Goal: Task Accomplishment & Management: Manage account settings

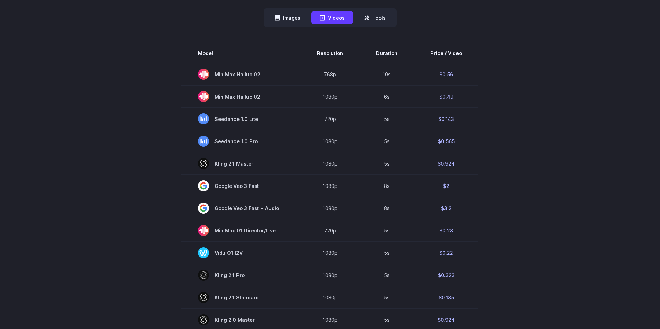
scroll to position [190, 0]
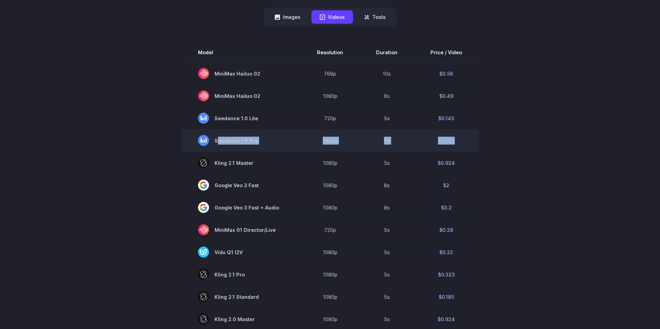
drag, startPoint x: 459, startPoint y: 141, endPoint x: 215, endPoint y: 142, distance: 243.4
click at [215, 142] on tr "Seedance 1.0 Pro 1080p 5s $0.565" at bounding box center [330, 141] width 297 height 22
click at [311, 142] on td "1080p" at bounding box center [329, 141] width 59 height 22
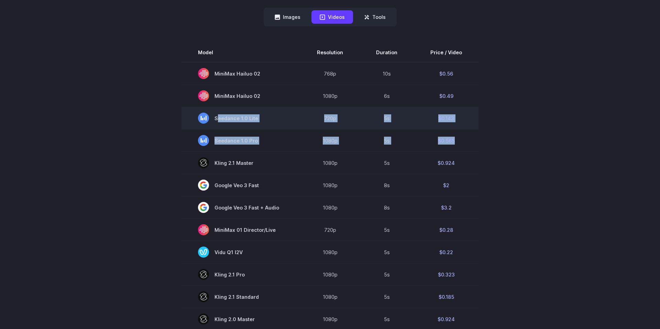
drag, startPoint x: 459, startPoint y: 142, endPoint x: 217, endPoint y: 118, distance: 242.9
click at [217, 118] on tbody "Model Resolution Duration Price / Video MiniMax Hailuo 02 768p 10s $0.56 MiniMa…" at bounding box center [330, 276] width 297 height 466
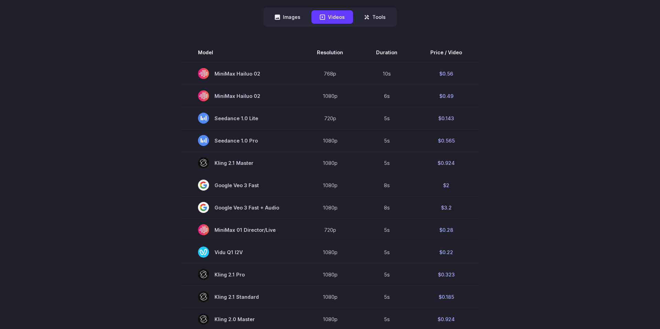
click at [581, 107] on div "Pricing based on what you use Exact pricing depends on your setup. Use the Play…" at bounding box center [330, 211] width 660 height 724
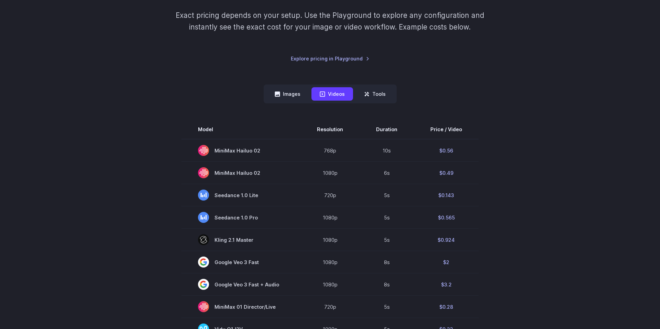
scroll to position [153, 0]
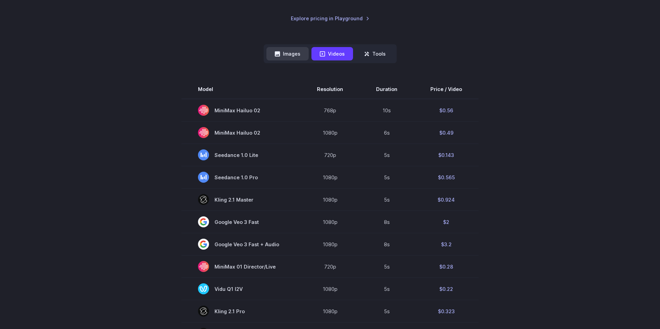
click at [289, 53] on button "Images" at bounding box center [287, 53] width 42 height 13
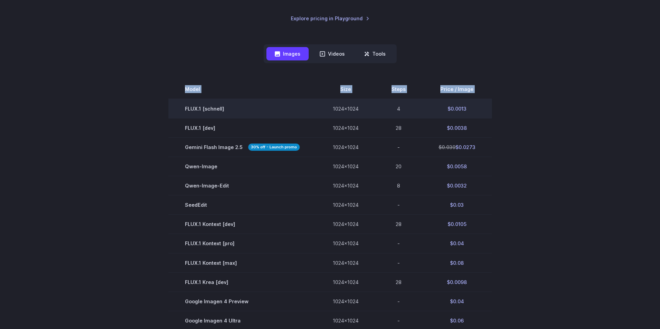
drag, startPoint x: 503, startPoint y: 132, endPoint x: 179, endPoint y: 112, distance: 324.1
click at [179, 112] on section "Model Size Steps Price / Image FLUX.1 [schnell] 1024x1024 4 $0.0013 FLUX.1 [dev…" at bounding box center [330, 272] width 479 height 385
click at [181, 112] on td "FLUX.1 [schnell]" at bounding box center [242, 109] width 148 height 20
click at [185, 108] on td "FLUX.1 [schnell]" at bounding box center [242, 109] width 148 height 20
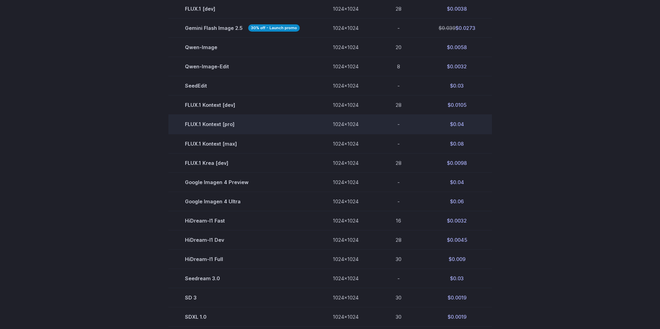
scroll to position [267, 0]
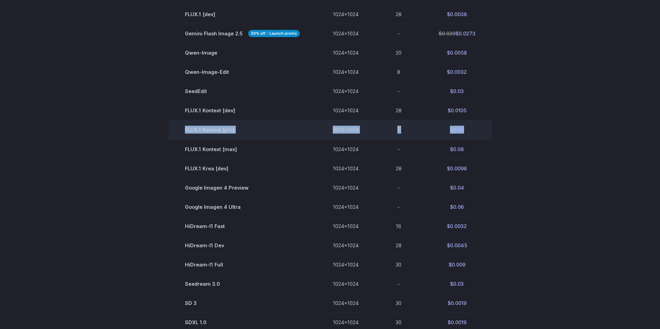
drag, startPoint x: 474, startPoint y: 130, endPoint x: 186, endPoint y: 131, distance: 287.8
click at [186, 131] on tr "FLUX.1 Kontext [pro] 1024x1024 - $0.04" at bounding box center [330, 129] width 324 height 19
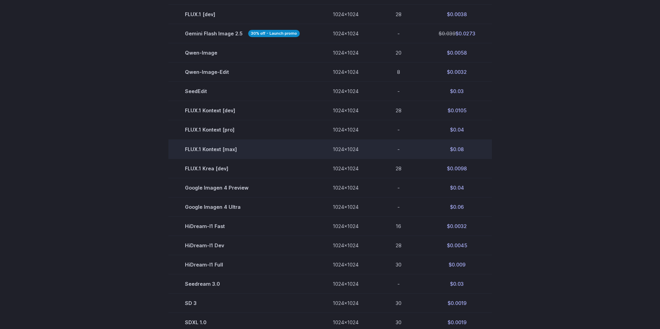
click at [466, 149] on td "$0.08" at bounding box center [457, 149] width 70 height 19
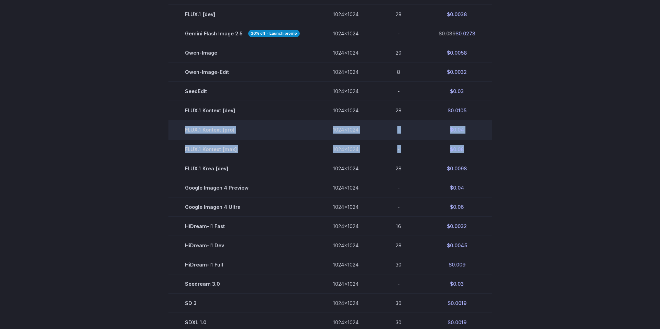
drag, startPoint x: 467, startPoint y: 151, endPoint x: 171, endPoint y: 131, distance: 297.3
click at [171, 131] on tbody "Model Size Steps Price / Image FLUX.1 [schnell] 1024x1024 4 $0.0013 FLUX.1 [dev…" at bounding box center [330, 158] width 324 height 385
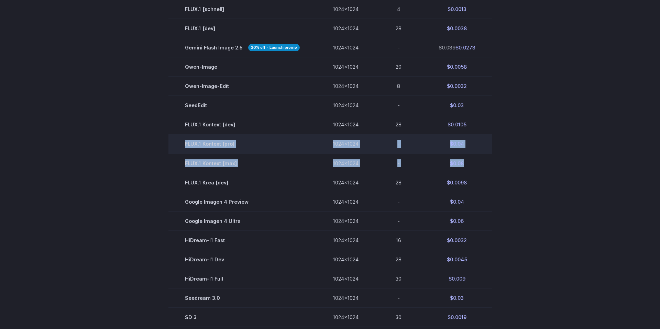
click at [246, 148] on td "FLUX.1 Kontext [pro]" at bounding box center [242, 143] width 148 height 19
drag, startPoint x: 469, startPoint y: 165, endPoint x: 183, endPoint y: 143, distance: 286.9
click at [183, 143] on tbody "Model Size Steps Price / Image FLUX.1 [schnell] 1024x1024 4 $0.0013 FLUX.1 [dev…" at bounding box center [330, 172] width 324 height 385
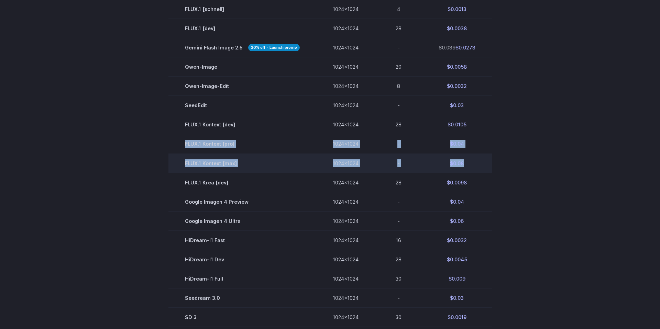
copy tbody "FLUX.1 Kontext [pro] 1024x1024 - $0.04 FLUX.1 Kontext [max] 1024x1024 - $0.08"
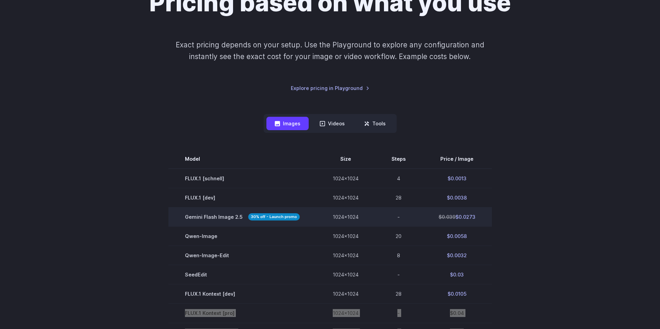
scroll to position [83, 0]
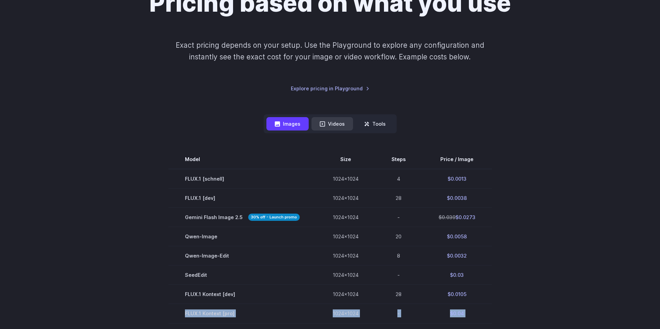
click at [337, 126] on button "Videos" at bounding box center [332, 123] width 42 height 13
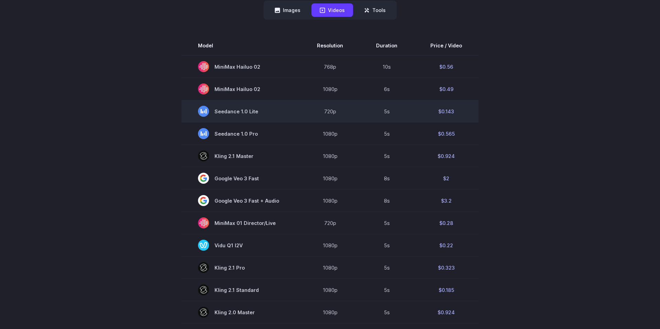
scroll to position [197, 0]
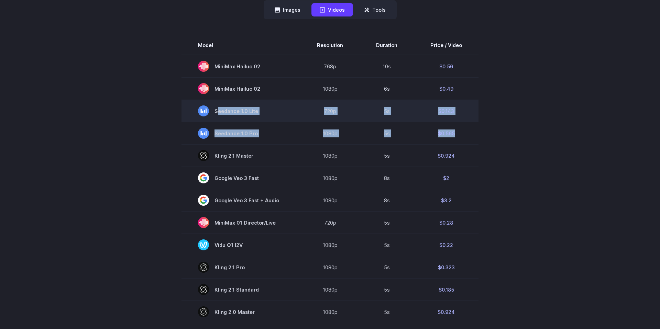
drag, startPoint x: 461, startPoint y: 136, endPoint x: 204, endPoint y: 113, distance: 258.3
click at [204, 113] on tbody "Model Resolution Duration Price / Video MiniMax Hailuo 02 768p 10s $0.56 MiniMa…" at bounding box center [330, 269] width 297 height 466
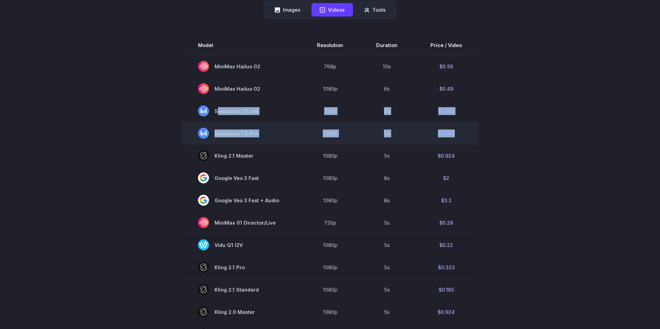
click at [456, 135] on td "$0.565" at bounding box center [446, 133] width 65 height 22
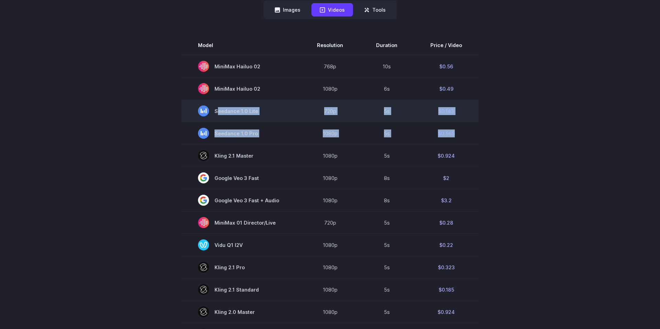
drag, startPoint x: 458, startPoint y: 136, endPoint x: 203, endPoint y: 106, distance: 256.5
click at [203, 106] on tbody "Model Resolution Duration Price / Video MiniMax Hailuo 02 768p 10s $0.56 MiniMa…" at bounding box center [330, 269] width 297 height 466
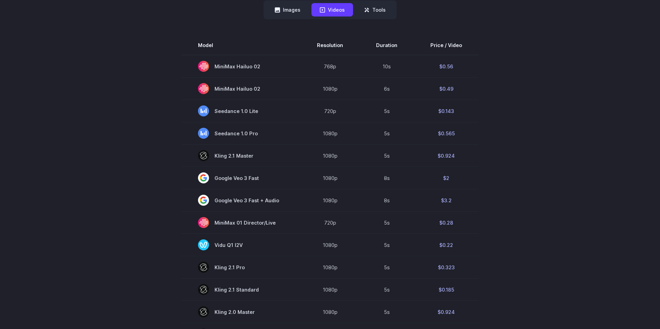
click at [542, 118] on section "Model Resolution Duration Price / Video MiniMax Hailuo 02 768p 10s $0.56 MiniMa…" at bounding box center [330, 269] width 479 height 466
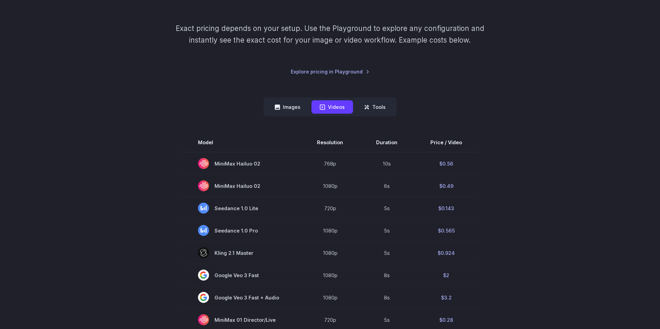
scroll to position [0, 0]
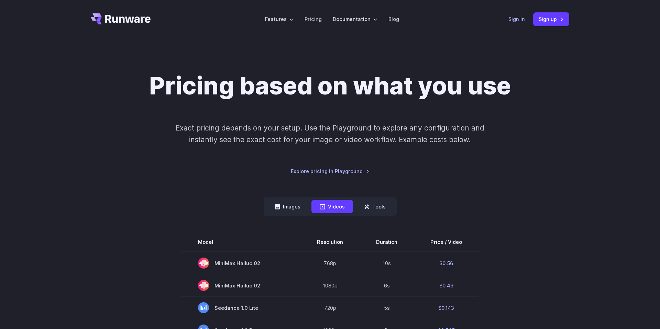
click at [514, 20] on link "Sign in" at bounding box center [517, 19] width 17 height 8
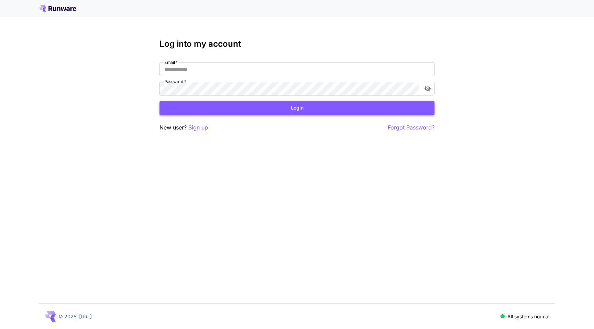
type input "**********"
click at [288, 109] on button "Login" at bounding box center [297, 108] width 275 height 14
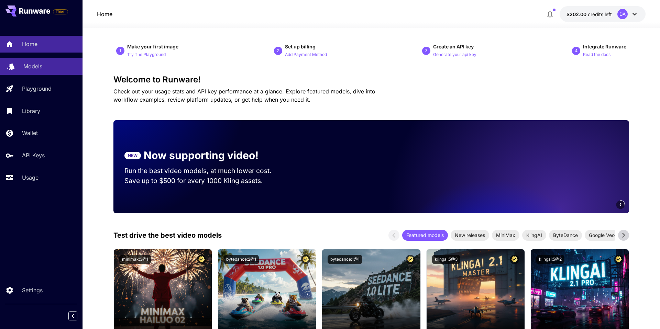
click at [36, 68] on p "Models" at bounding box center [32, 66] width 19 height 8
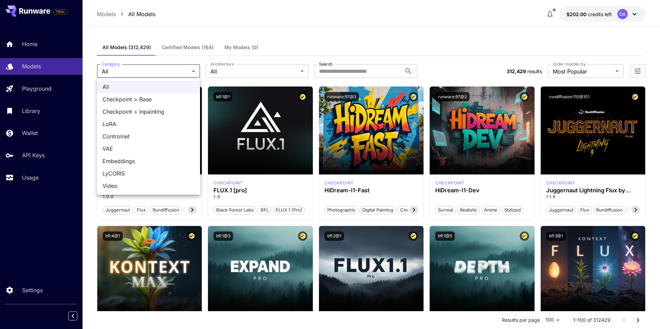
click at [135, 180] on li "Video" at bounding box center [148, 186] width 103 height 12
type input "*****"
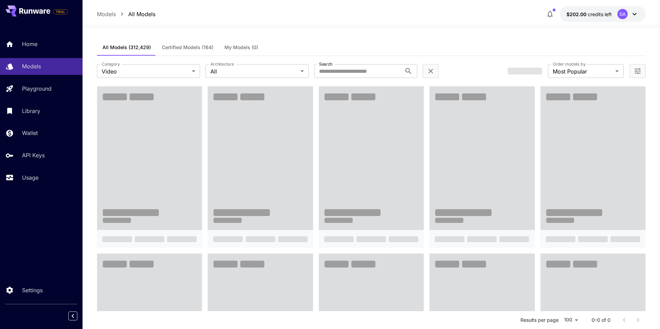
click at [333, 46] on div "All Models (312,429) Certified Models (164) My Models (0)" at bounding box center [371, 47] width 549 height 17
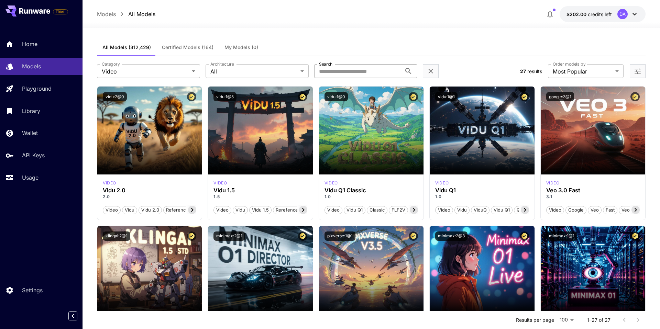
click at [331, 70] on input "Search" at bounding box center [357, 71] width 87 height 14
type input "***"
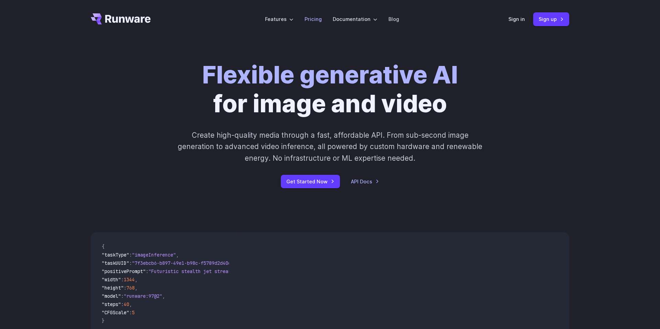
click at [320, 15] on link "Pricing" at bounding box center [313, 19] width 17 height 8
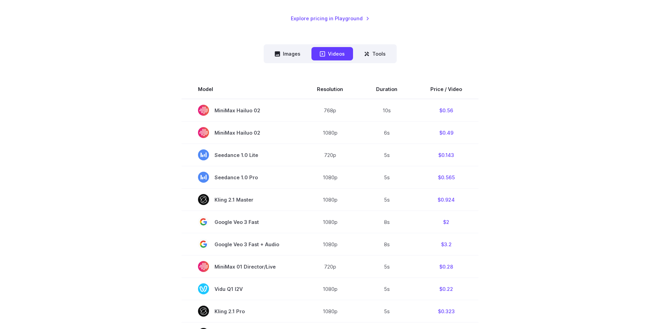
scroll to position [194, 0]
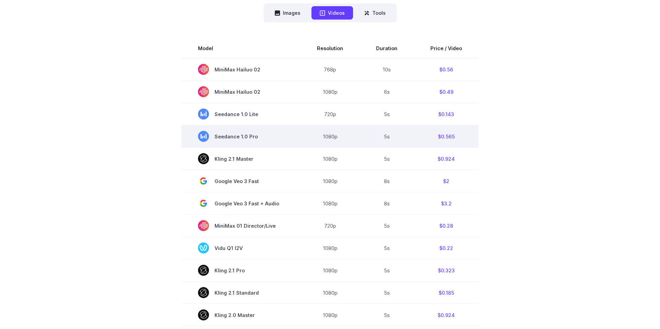
click at [456, 132] on td "$0.565" at bounding box center [446, 136] width 65 height 22
drag, startPoint x: 457, startPoint y: 135, endPoint x: 437, endPoint y: 135, distance: 19.6
click at [437, 135] on td "$0.565" at bounding box center [446, 136] width 65 height 22
click at [457, 136] on td "$0.565" at bounding box center [446, 136] width 65 height 22
drag, startPoint x: 458, startPoint y: 136, endPoint x: 437, endPoint y: 136, distance: 21.3
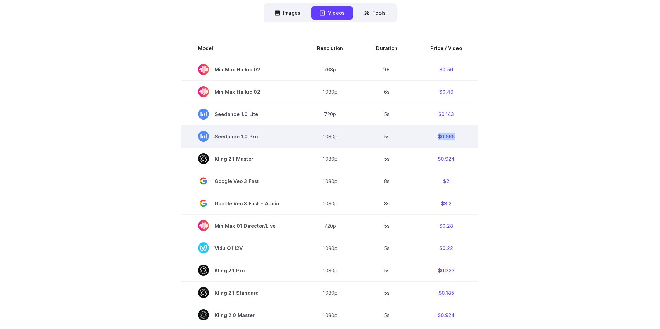
click at [437, 136] on td "$0.565" at bounding box center [446, 136] width 65 height 22
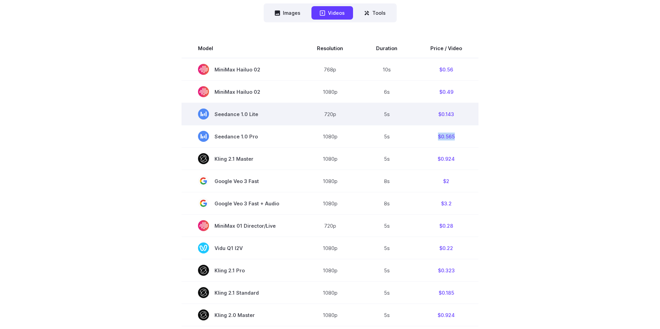
copy td "$0.565"
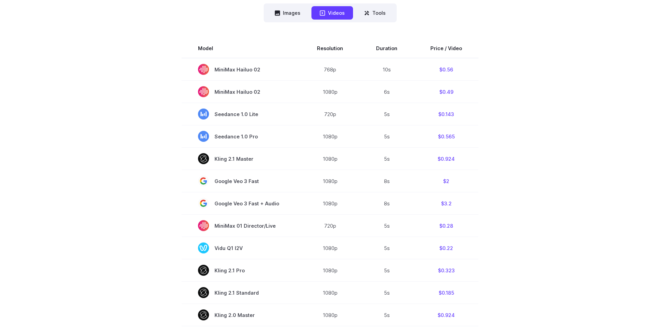
click at [481, 137] on section "Model Resolution Duration Price / Video MiniMax Hailuo 02 768p 10s $0.56 MiniMa…" at bounding box center [330, 272] width 479 height 466
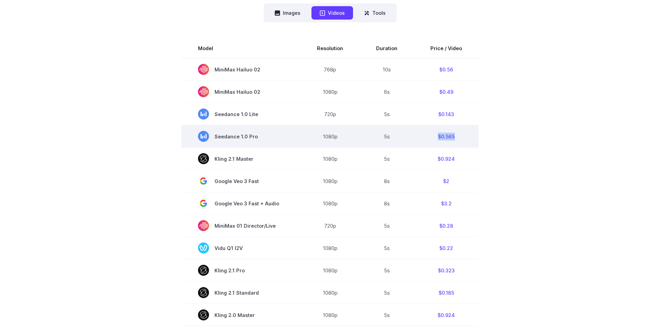
drag, startPoint x: 457, startPoint y: 138, endPoint x: 437, endPoint y: 137, distance: 19.9
click at [437, 137] on td "$0.565" at bounding box center [446, 136] width 65 height 22
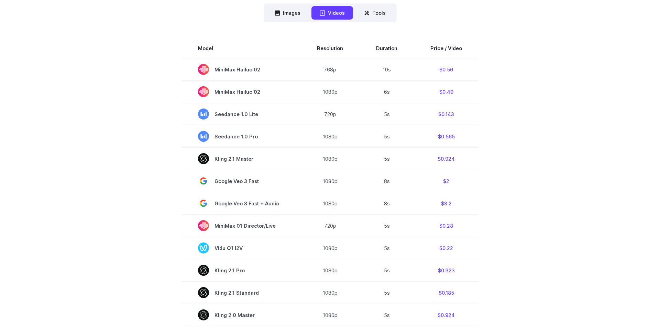
click at [491, 139] on section "Model Resolution Duration Price / Video MiniMax Hailuo 02 768p 10s $0.56 MiniMa…" at bounding box center [330, 272] width 479 height 466
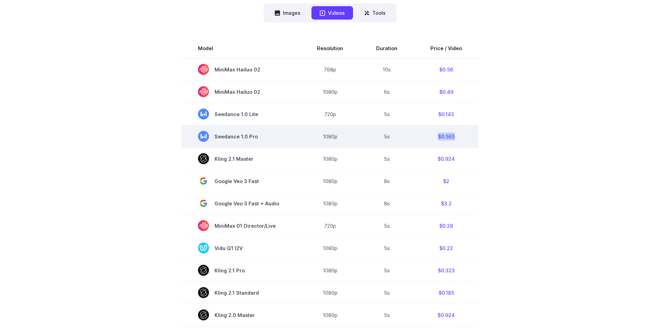
drag, startPoint x: 464, startPoint y: 139, endPoint x: 435, endPoint y: 138, distance: 29.2
click at [435, 138] on td "$0.565" at bounding box center [446, 136] width 65 height 22
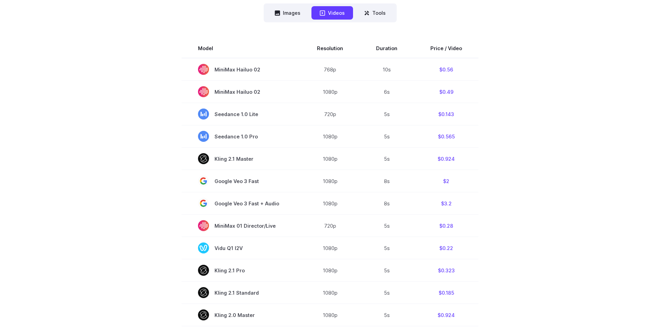
click at [509, 136] on section "Model Resolution Duration Price / Video MiniMax Hailuo 02 768p 10s $0.56 MiniMa…" at bounding box center [330, 272] width 479 height 466
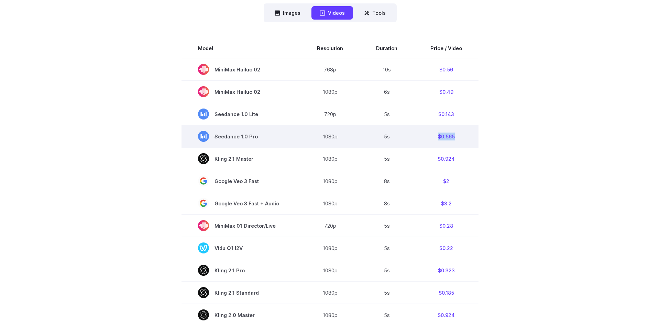
drag, startPoint x: 454, startPoint y: 136, endPoint x: 425, endPoint y: 136, distance: 28.9
click at [425, 136] on td "$0.565" at bounding box center [446, 136] width 65 height 22
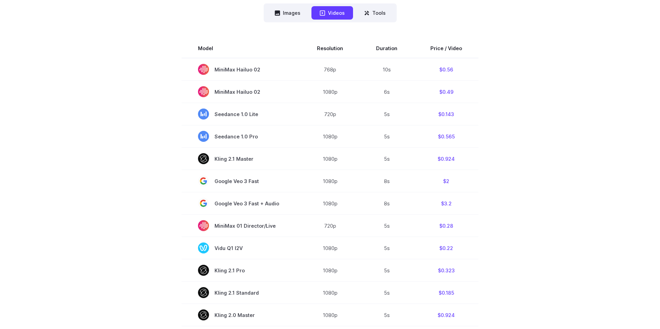
click at [179, 67] on section "Model Resolution Duration Price / Video MiniMax Hailuo 02 768p 10s $0.56 MiniMa…" at bounding box center [330, 272] width 479 height 466
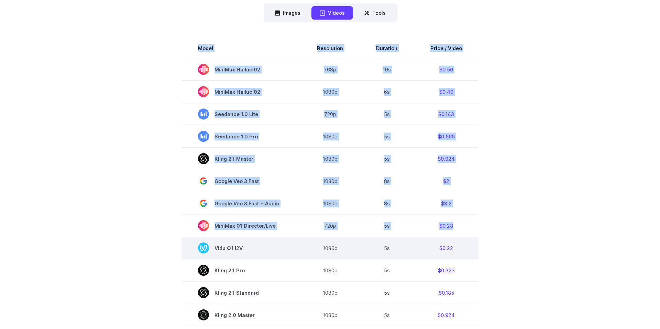
drag, startPoint x: 174, startPoint y: 46, endPoint x: 270, endPoint y: 239, distance: 215.7
click at [270, 239] on section "Model Resolution Duration Price / Video MiniMax Hailuo 02 768p 10s $0.56 MiniMa…" at bounding box center [330, 272] width 479 height 466
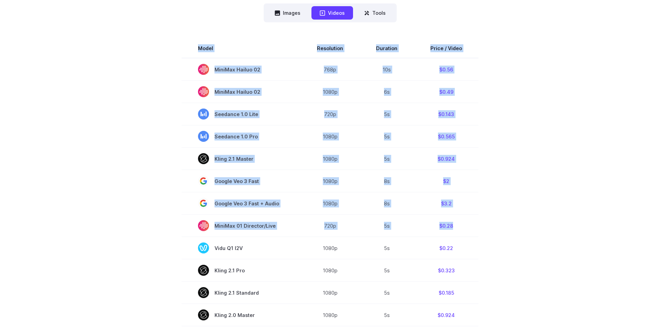
click at [170, 200] on section "Model Resolution Duration Price / Video MiniMax Hailuo 02 768p 10s $0.56 MiniMa…" at bounding box center [330, 272] width 479 height 466
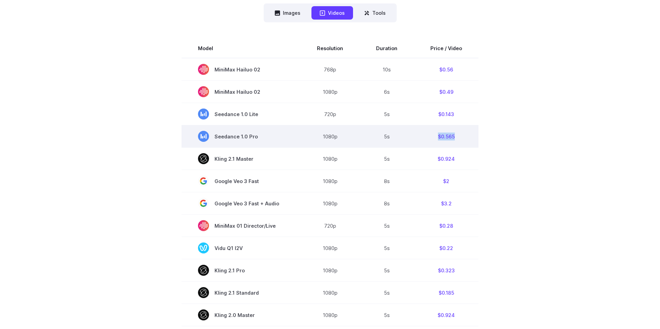
drag, startPoint x: 456, startPoint y: 138, endPoint x: 436, endPoint y: 138, distance: 19.9
click at [436, 138] on td "$0.565" at bounding box center [446, 136] width 65 height 22
click at [466, 138] on td "$0.565" at bounding box center [446, 136] width 65 height 22
drag, startPoint x: 456, startPoint y: 135, endPoint x: 428, endPoint y: 135, distance: 27.5
click at [428, 135] on td "$0.565" at bounding box center [446, 136] width 65 height 22
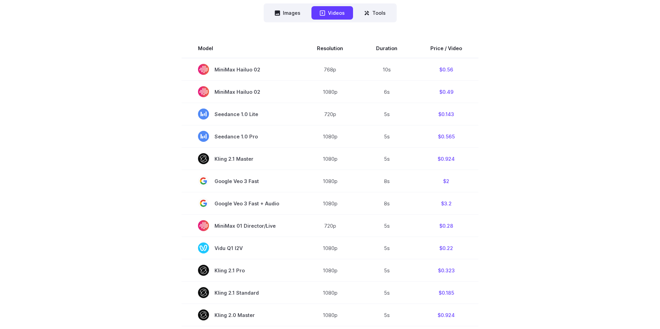
click at [509, 133] on section "Model Resolution Duration Price / Video MiniMax Hailuo 02 768p 10s $0.56 MiniMa…" at bounding box center [330, 272] width 479 height 466
click at [481, 135] on section "Model Resolution Duration Price / Video MiniMax Hailuo 02 768p 10s $0.56 MiniMa…" at bounding box center [330, 272] width 479 height 466
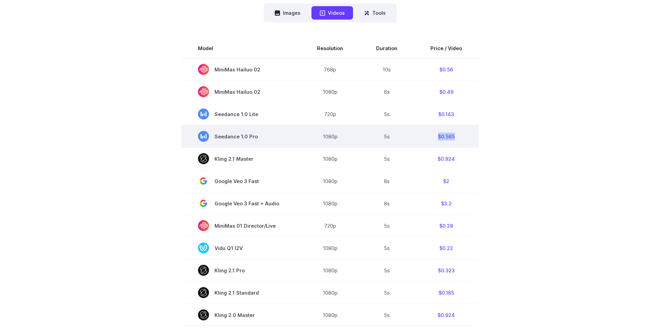
drag, startPoint x: 457, startPoint y: 136, endPoint x: 433, endPoint y: 136, distance: 24.8
click at [433, 136] on td "$0.565" at bounding box center [446, 136] width 65 height 22
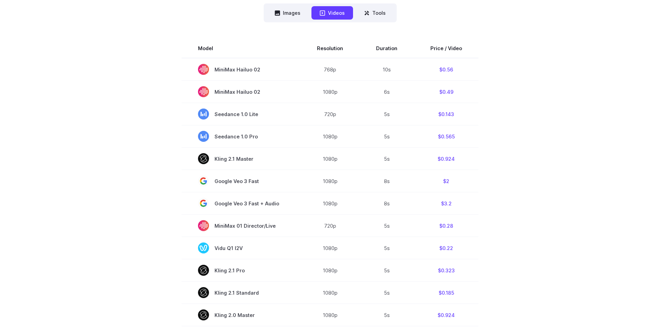
click at [183, 33] on div "Model Size Steps Price / Image FLUX.1 [schnell] 1024x1024 4 $0.0013 FLUX.1 [dev…" at bounding box center [330, 263] width 479 height 483
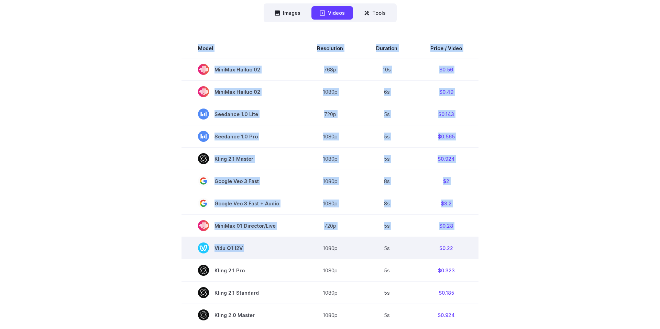
drag, startPoint x: 160, startPoint y: 44, endPoint x: 344, endPoint y: 241, distance: 270.5
click at [344, 241] on section "Model Resolution Duration Price / Video MiniMax Hailuo 02 768p 10s $0.56 MiniMa…" at bounding box center [330, 272] width 479 height 466
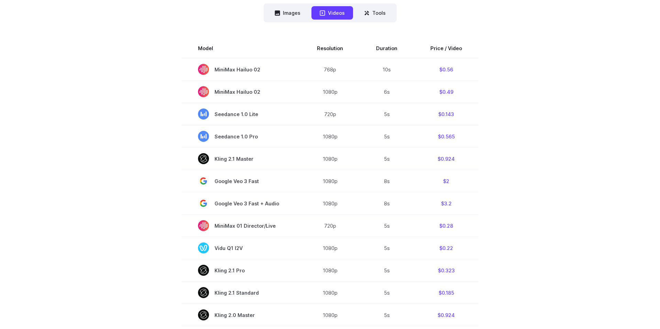
click at [551, 194] on section "Model Resolution Duration Price / Video MiniMax Hailuo 02 768p 10s $0.56 MiniMa…" at bounding box center [330, 272] width 479 height 466
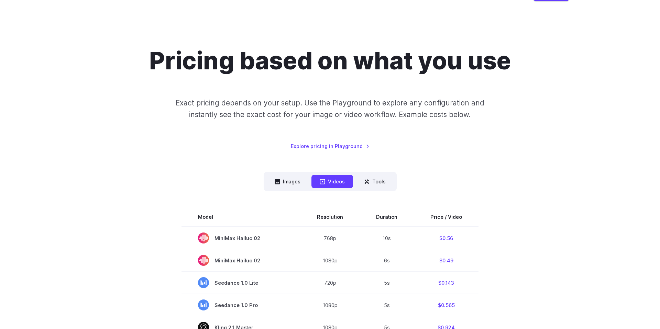
scroll to position [0, 0]
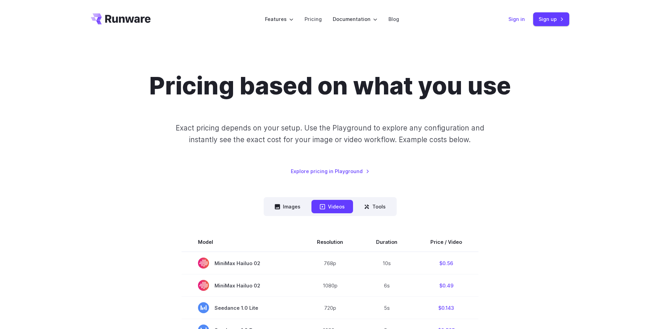
click at [519, 19] on link "Sign in" at bounding box center [517, 19] width 17 height 8
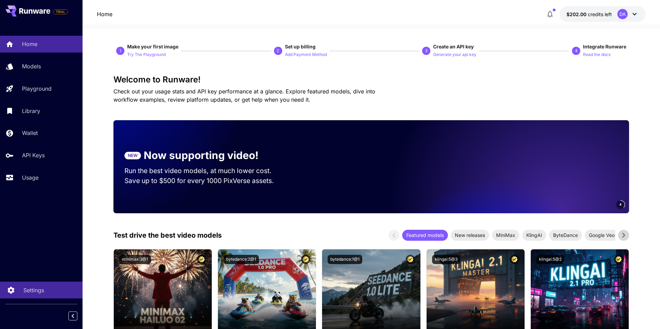
click at [31, 293] on p "Settings" at bounding box center [33, 290] width 21 height 8
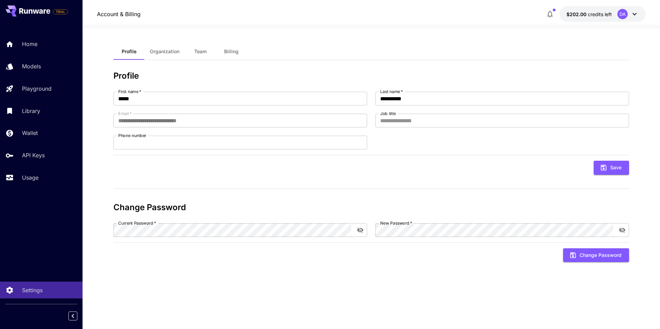
click at [203, 52] on span "Team" at bounding box center [200, 51] width 12 height 6
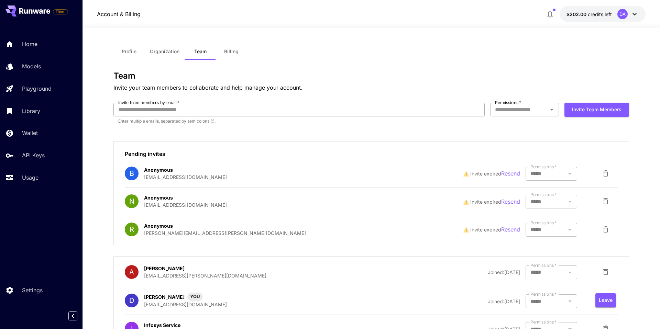
click at [284, 111] on input "Invite team members by email   *" at bounding box center [298, 110] width 371 height 14
paste input "**********"
type input "**********"
click at [507, 112] on input "Permissions   *" at bounding box center [518, 110] width 53 height 10
click at [515, 140] on li "Owner" at bounding box center [524, 138] width 69 height 12
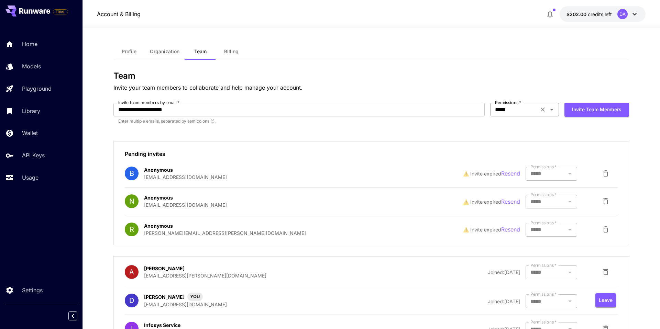
click at [515, 114] on input "*****" at bounding box center [514, 110] width 44 height 10
click at [520, 124] on li "Developer" at bounding box center [524, 125] width 69 height 12
click at [587, 112] on button "Invite team members" at bounding box center [597, 110] width 65 height 14
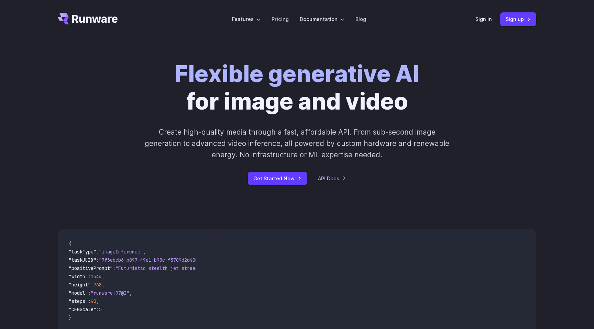
click at [313, 57] on div "Flexible generative AI for image and video Create high-quality media through a …" at bounding box center [297, 123] width 594 height 169
click at [479, 21] on link "Sign in" at bounding box center [484, 19] width 17 height 8
